Goal: Transaction & Acquisition: Purchase product/service

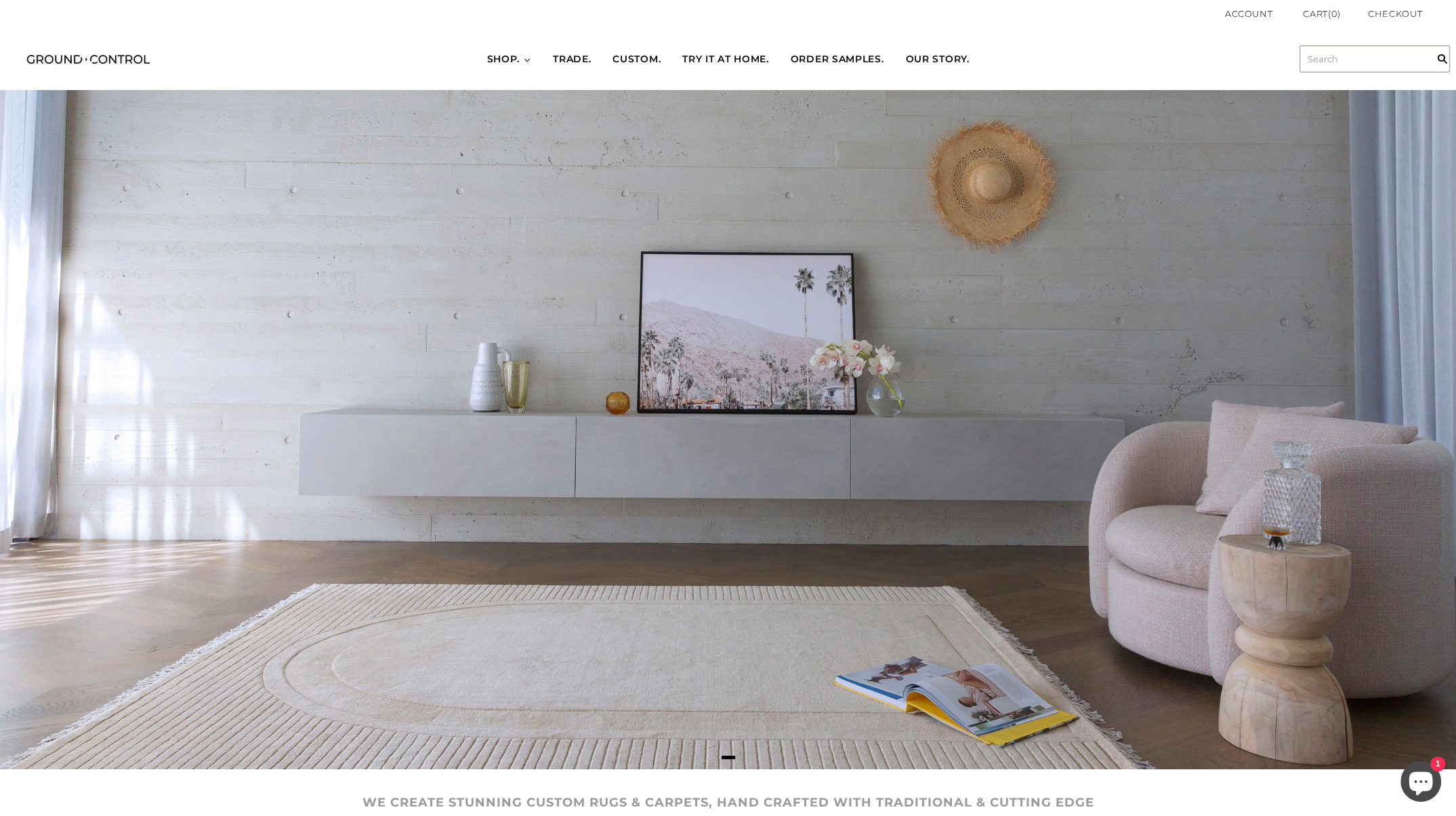
click at [1333, 58] on input "text" at bounding box center [1374, 59] width 149 height 26
type input "today"
click at [1428, 28] on input "" at bounding box center [1441, 59] width 27 height 63
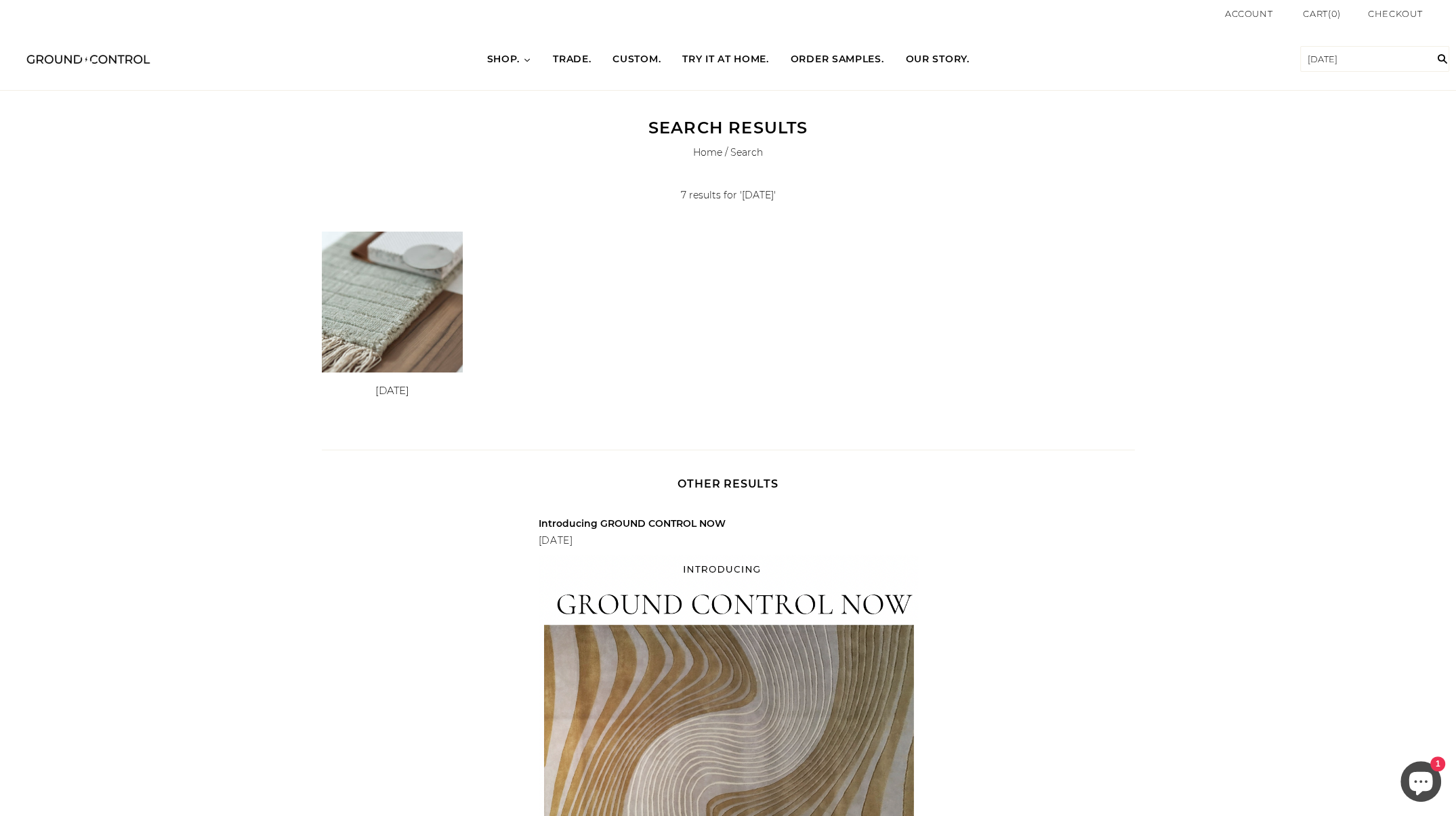
click at [440, 351] on img at bounding box center [392, 302] width 141 height 141
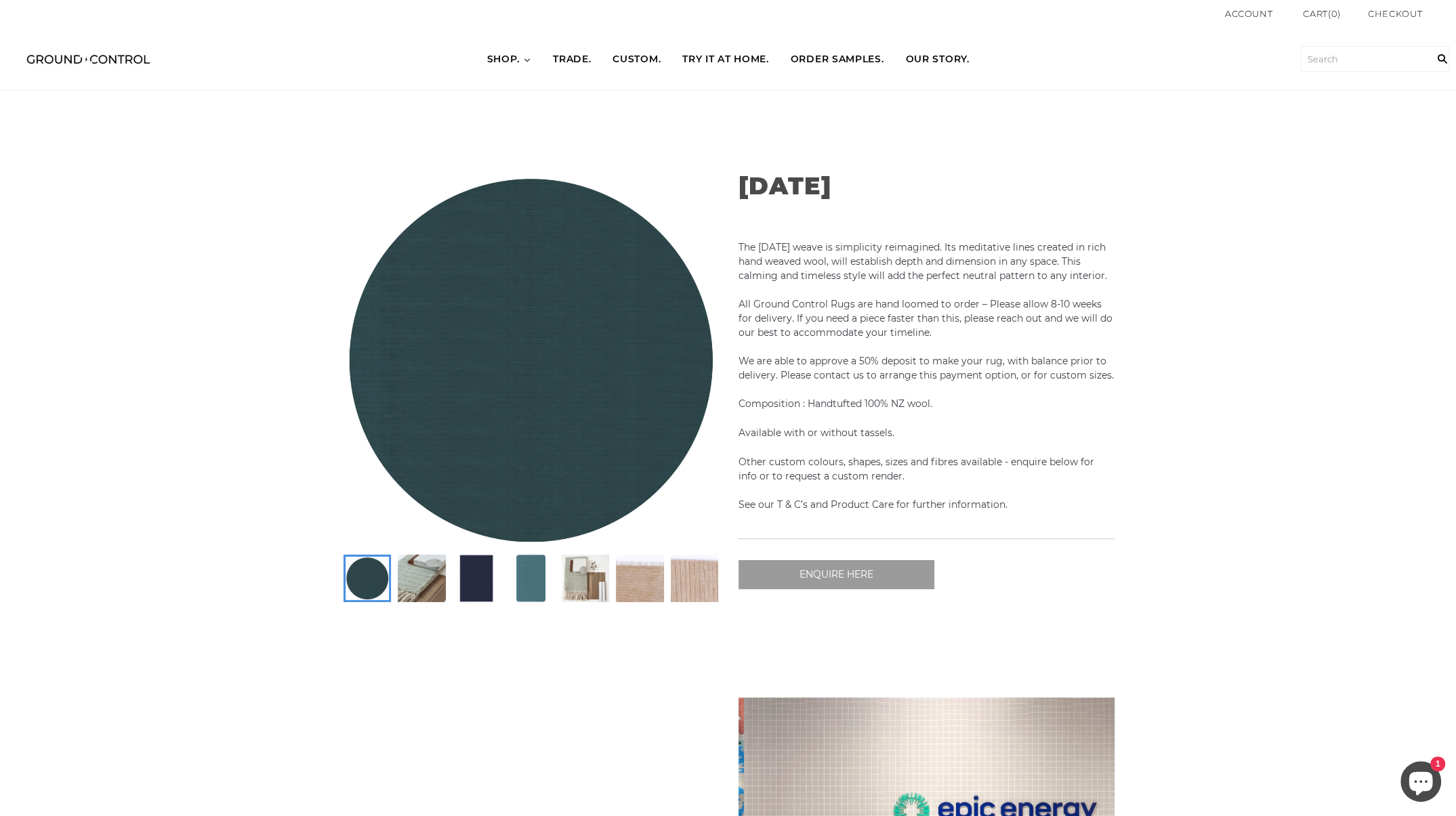
scroll to position [0, 752]
click at [634, 588] on img at bounding box center [639, 578] width 44 height 44
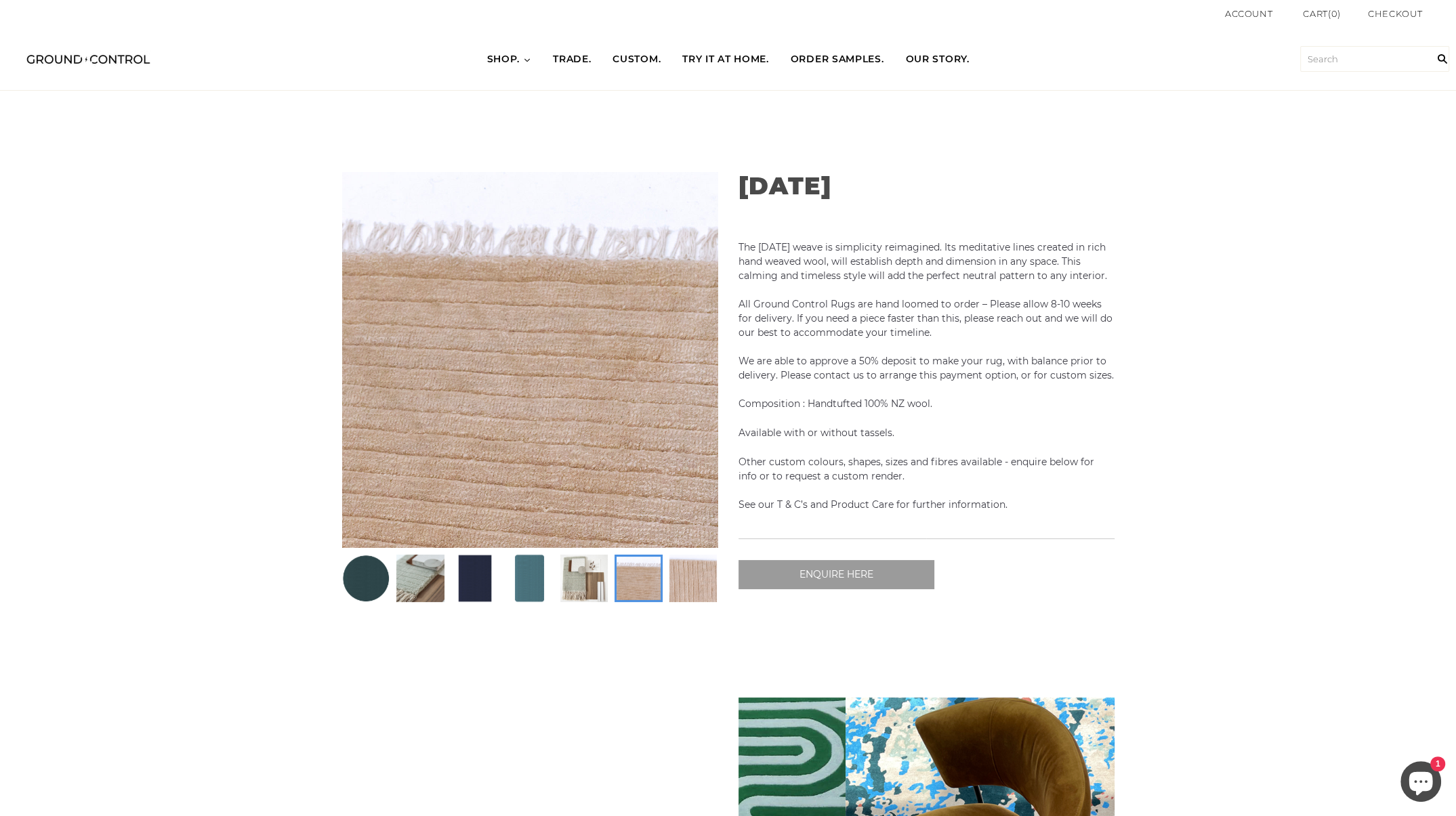
scroll to position [0, 348]
